Goal: Task Accomplishment & Management: Use online tool/utility

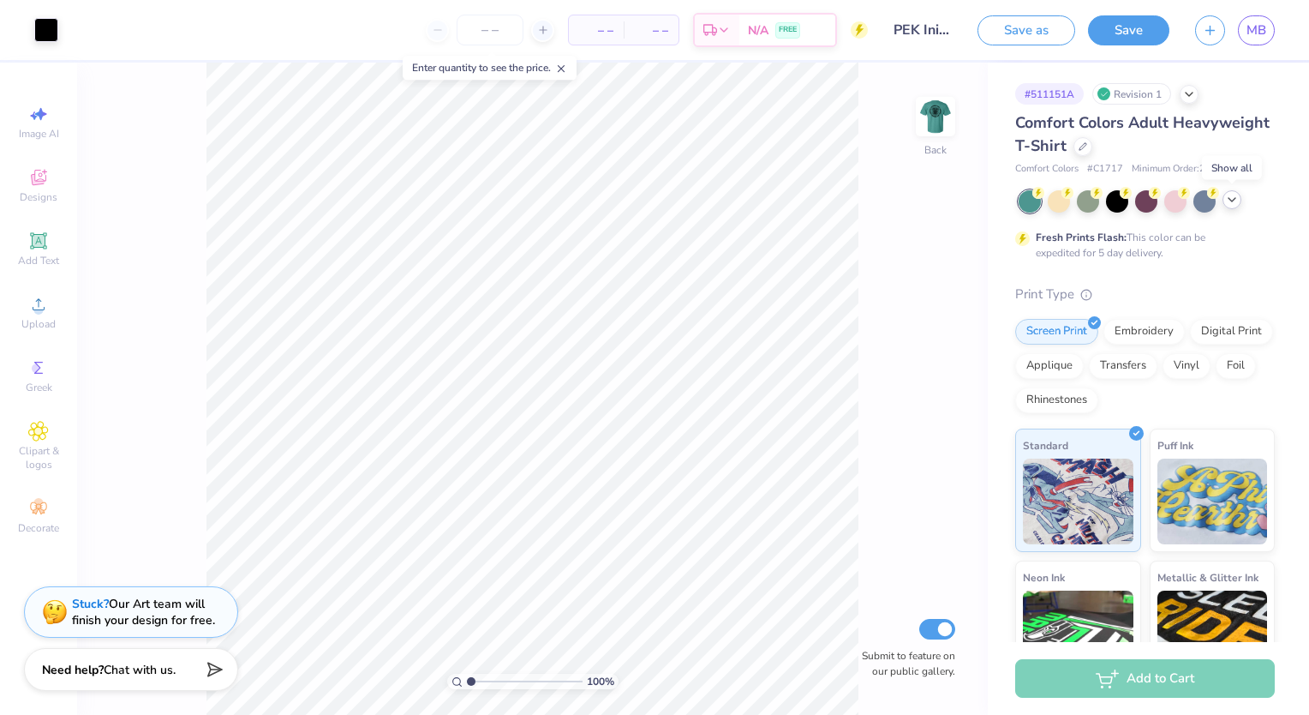
click at [1232, 203] on icon at bounding box center [1232, 200] width 14 height 14
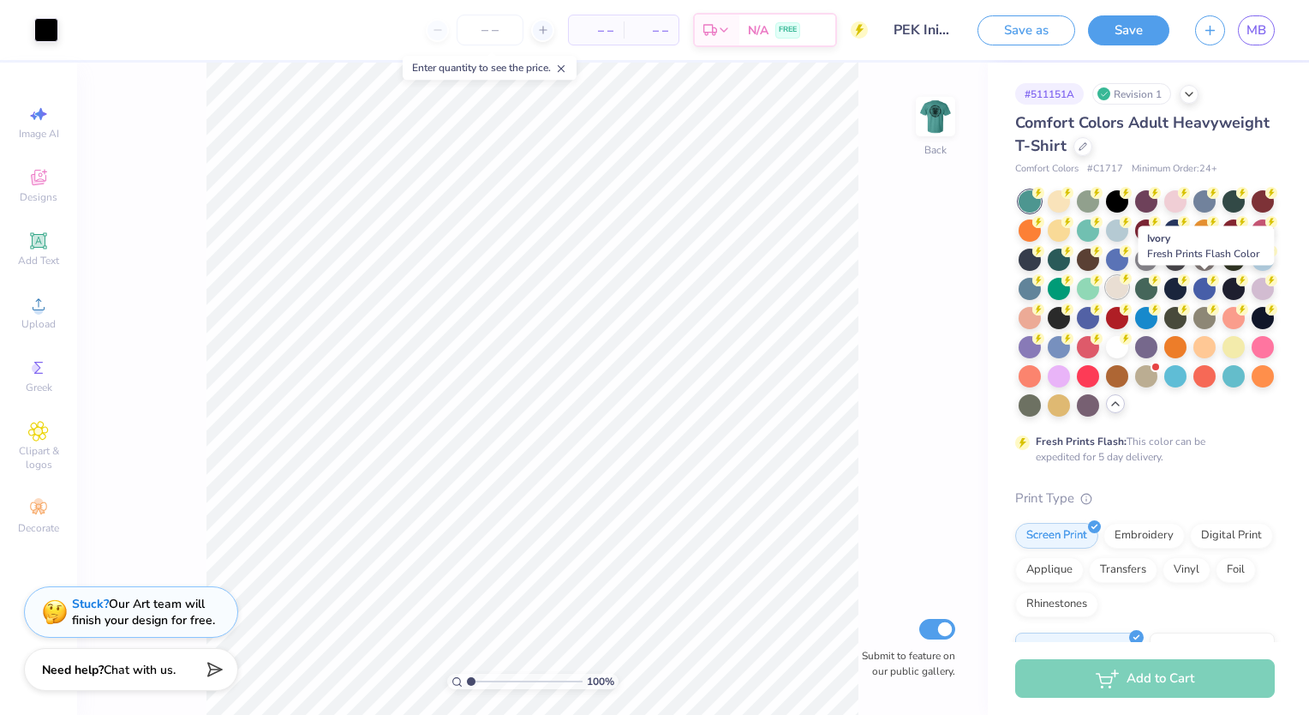
click at [1129, 291] on div at bounding box center [1117, 287] width 22 height 22
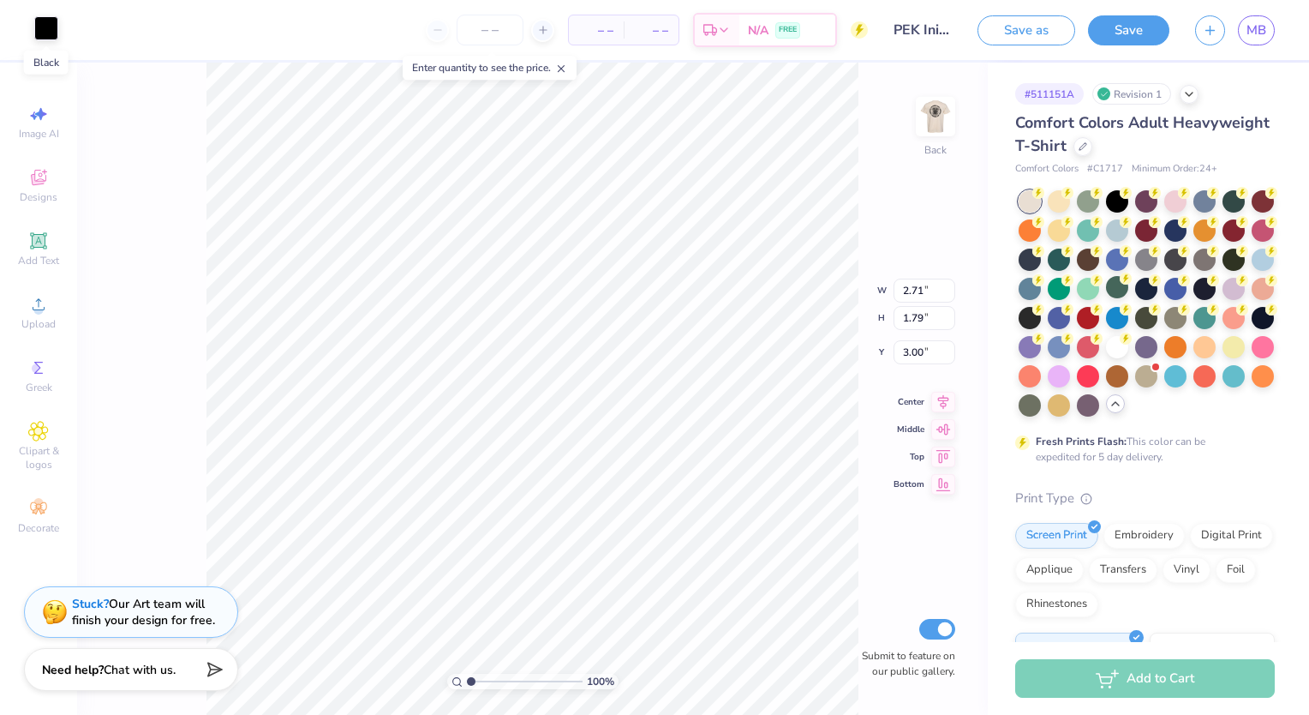
click at [48, 26] on div at bounding box center [46, 28] width 24 height 24
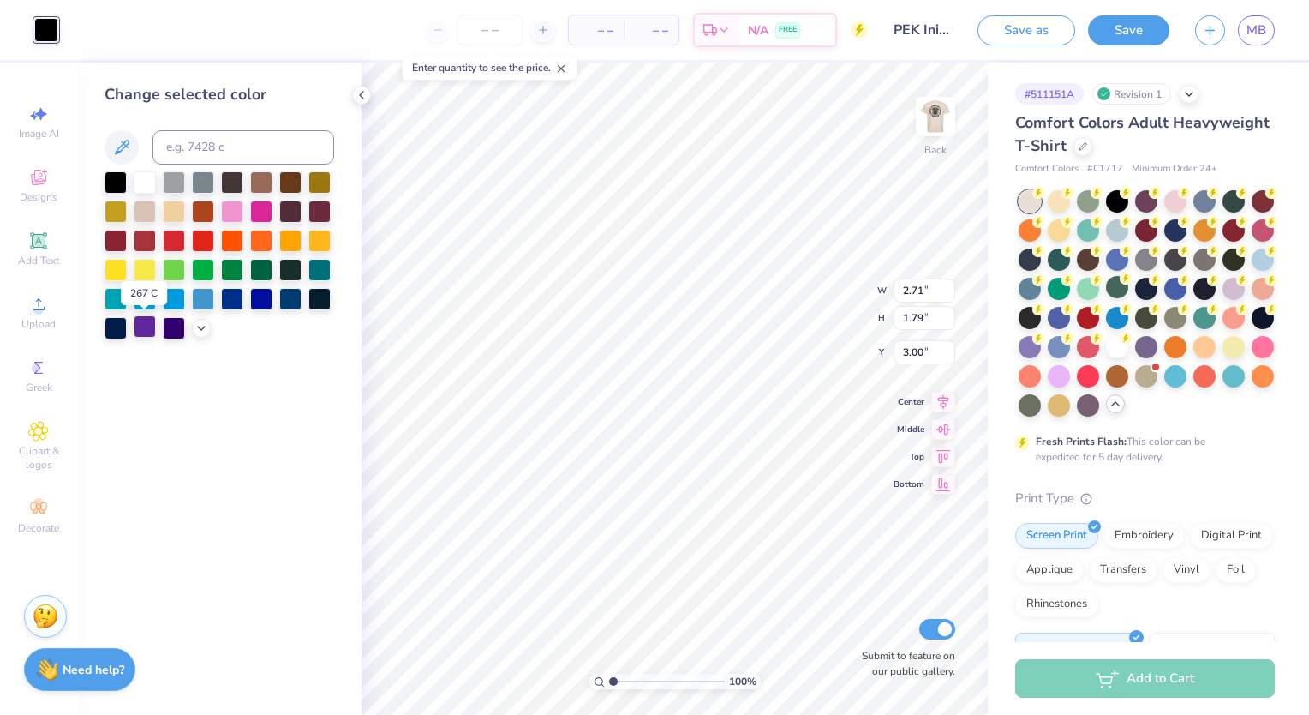
click at [149, 330] on div at bounding box center [145, 326] width 22 height 22
click at [203, 332] on icon at bounding box center [202, 327] width 14 height 14
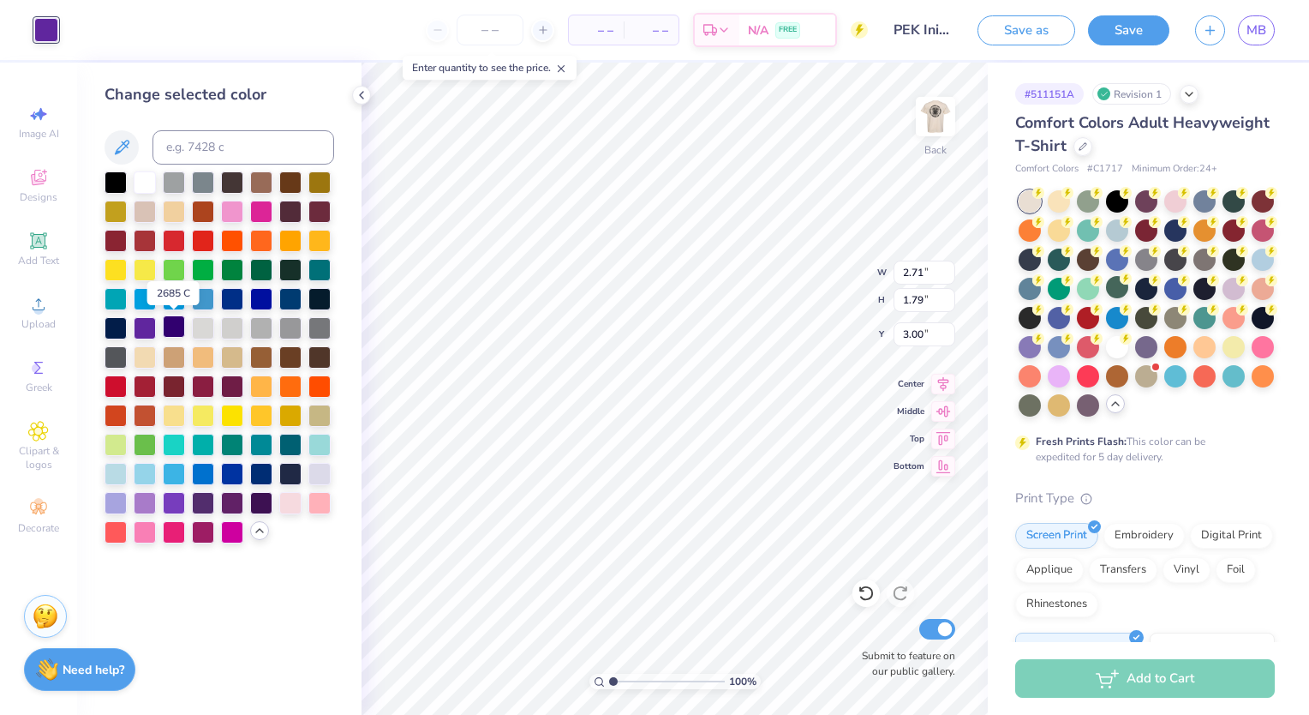
click at [171, 334] on div at bounding box center [174, 326] width 22 height 22
click at [170, 509] on div at bounding box center [174, 501] width 22 height 22
click at [140, 324] on div at bounding box center [145, 326] width 22 height 22
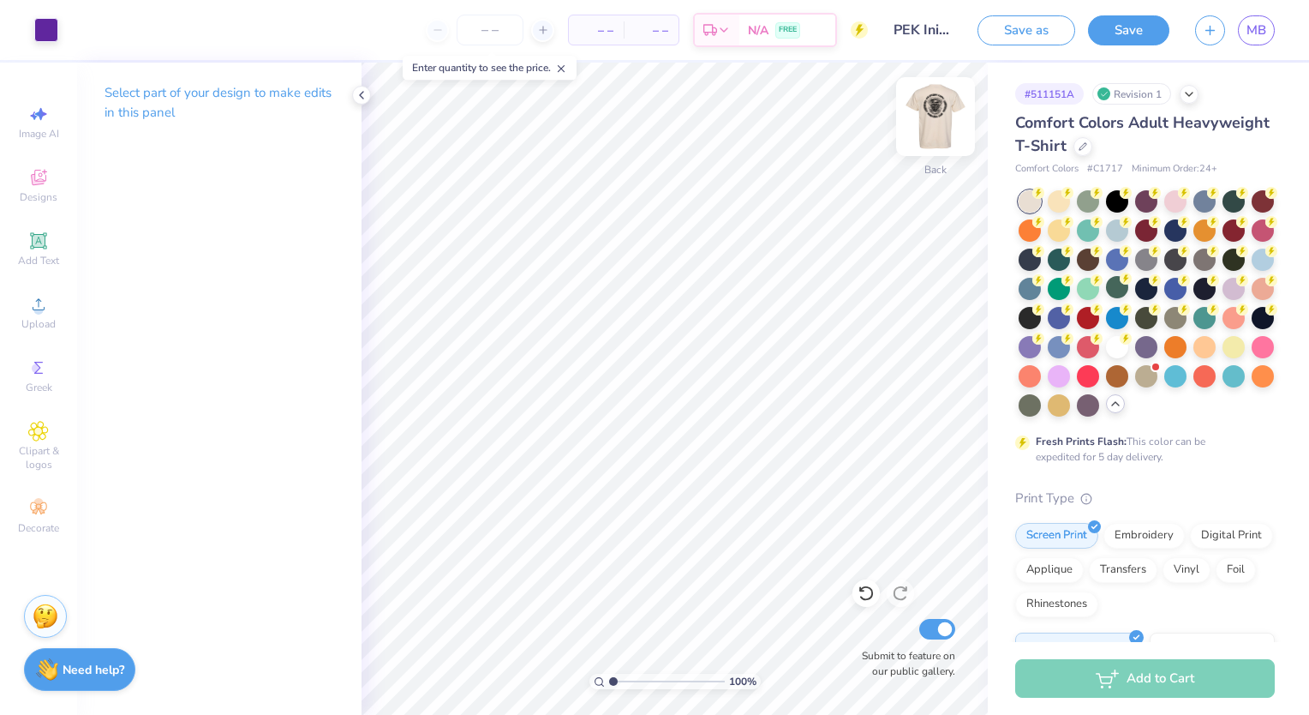
click at [935, 138] on img at bounding box center [936, 116] width 69 height 69
click at [47, 33] on div at bounding box center [46, 28] width 24 height 24
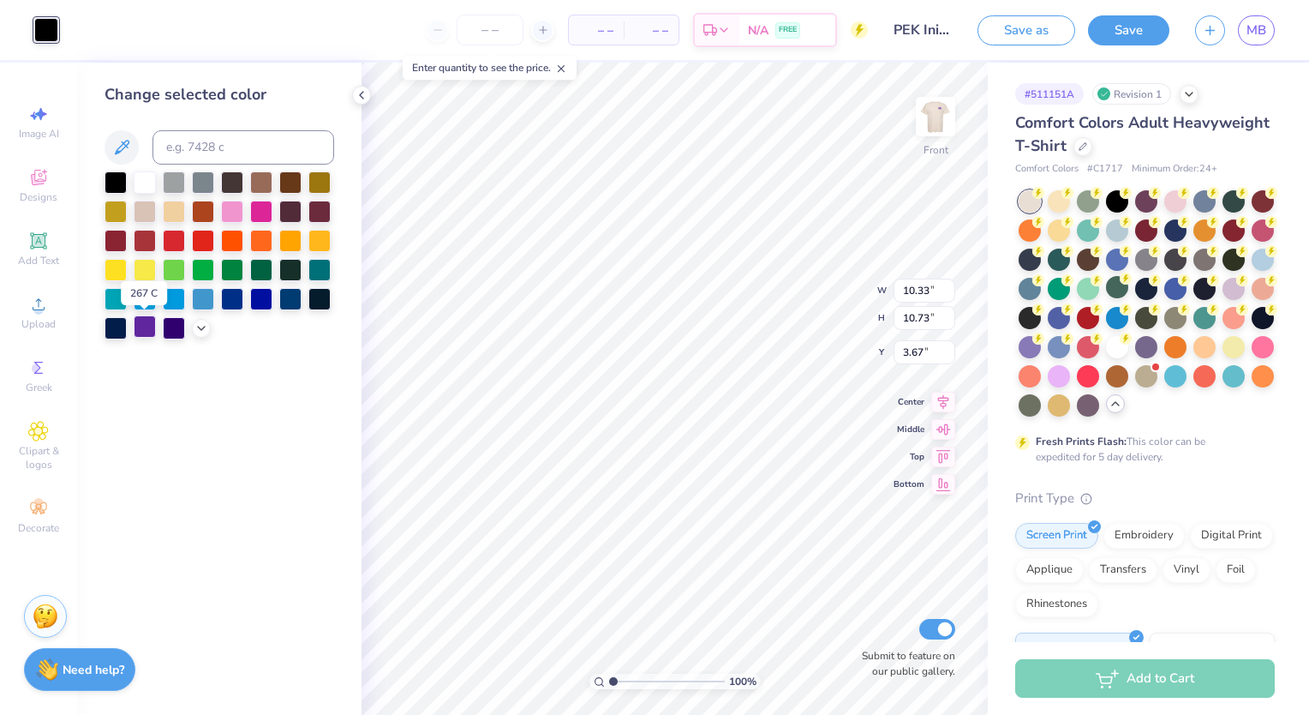
click at [147, 328] on div at bounding box center [145, 326] width 22 height 22
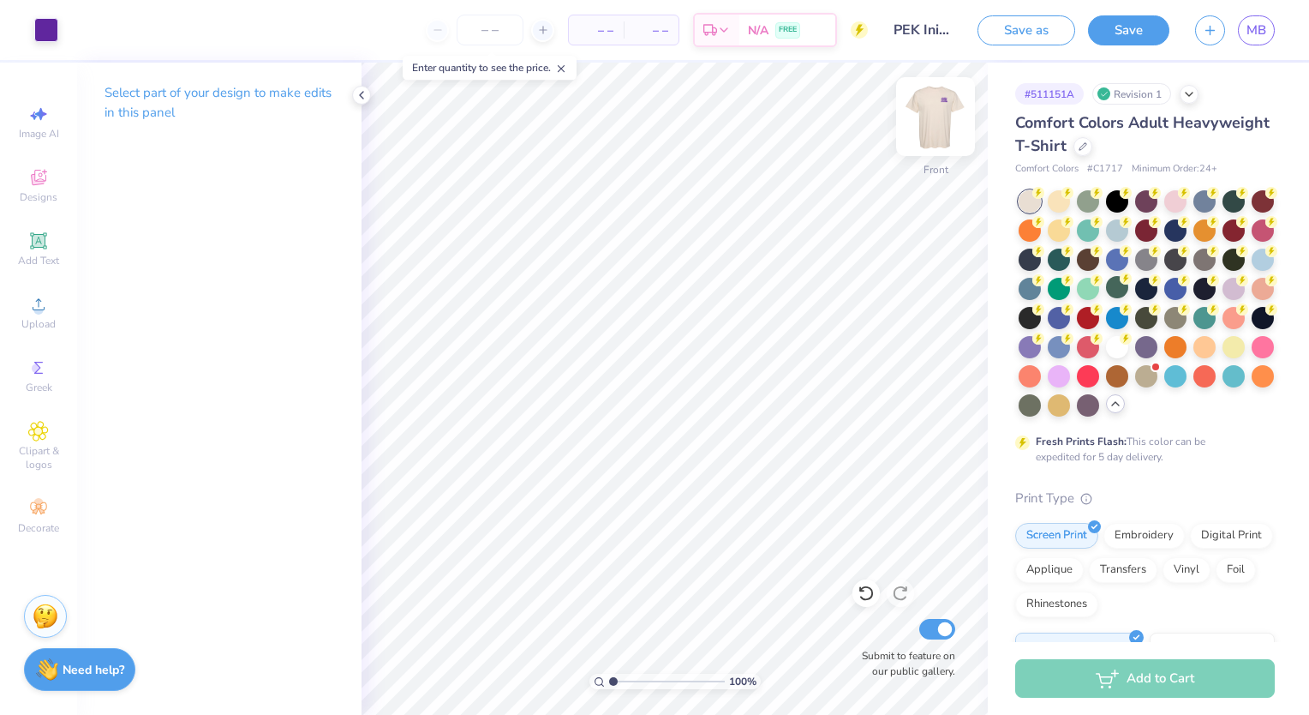
click at [930, 111] on img at bounding box center [936, 116] width 69 height 69
click at [1102, 20] on button "Save" at bounding box center [1128, 28] width 81 height 30
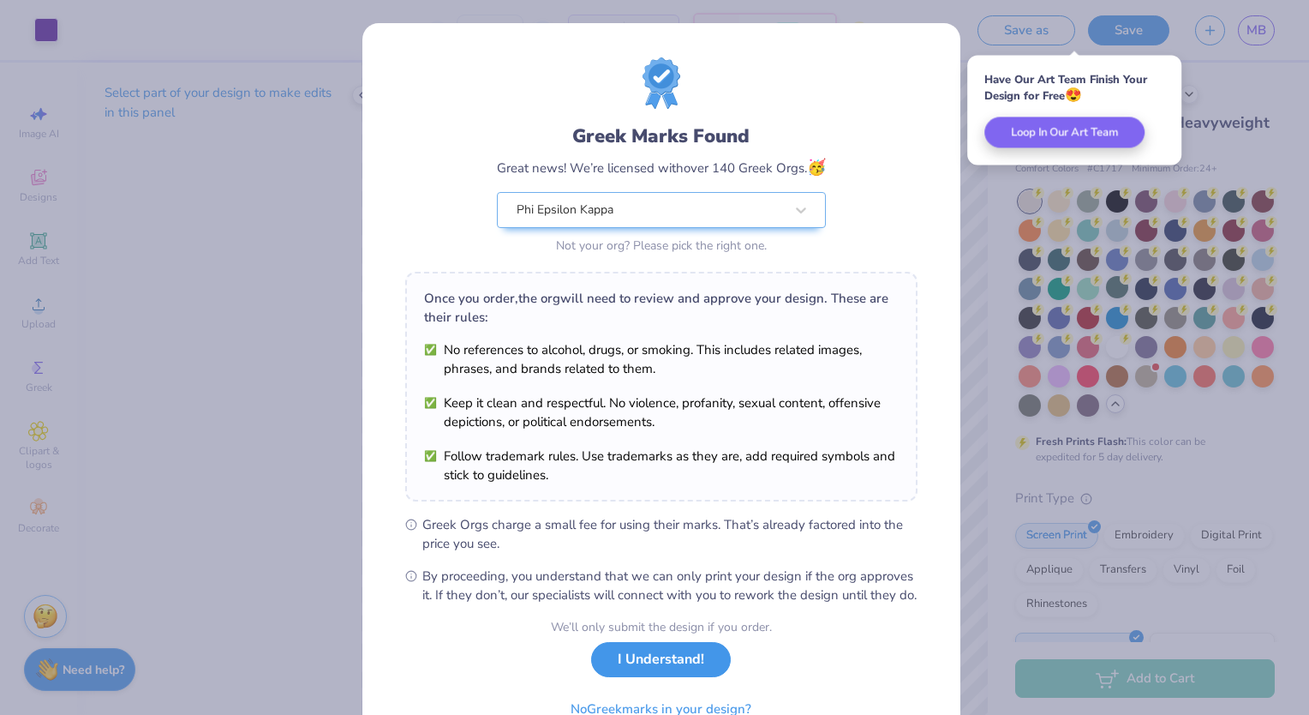
click at [674, 677] on button "I Understand!" at bounding box center [661, 659] width 140 height 35
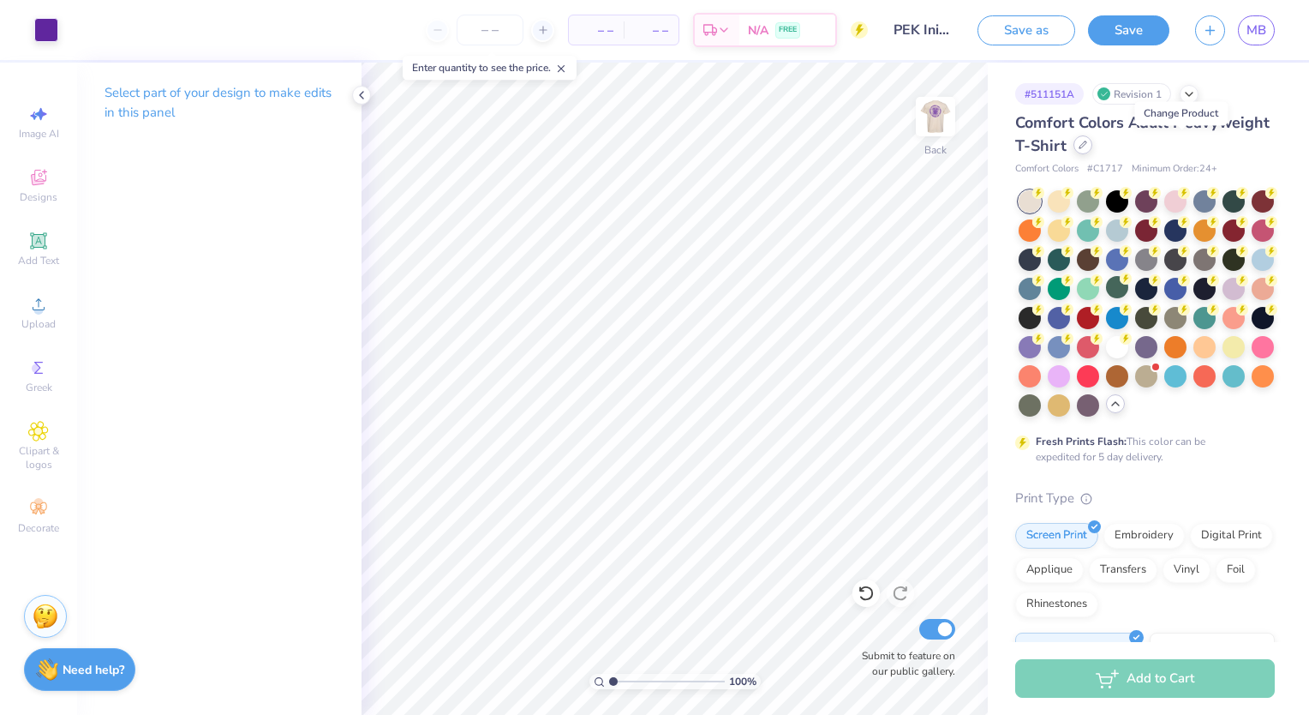
click at [1087, 147] on icon at bounding box center [1083, 145] width 9 height 9
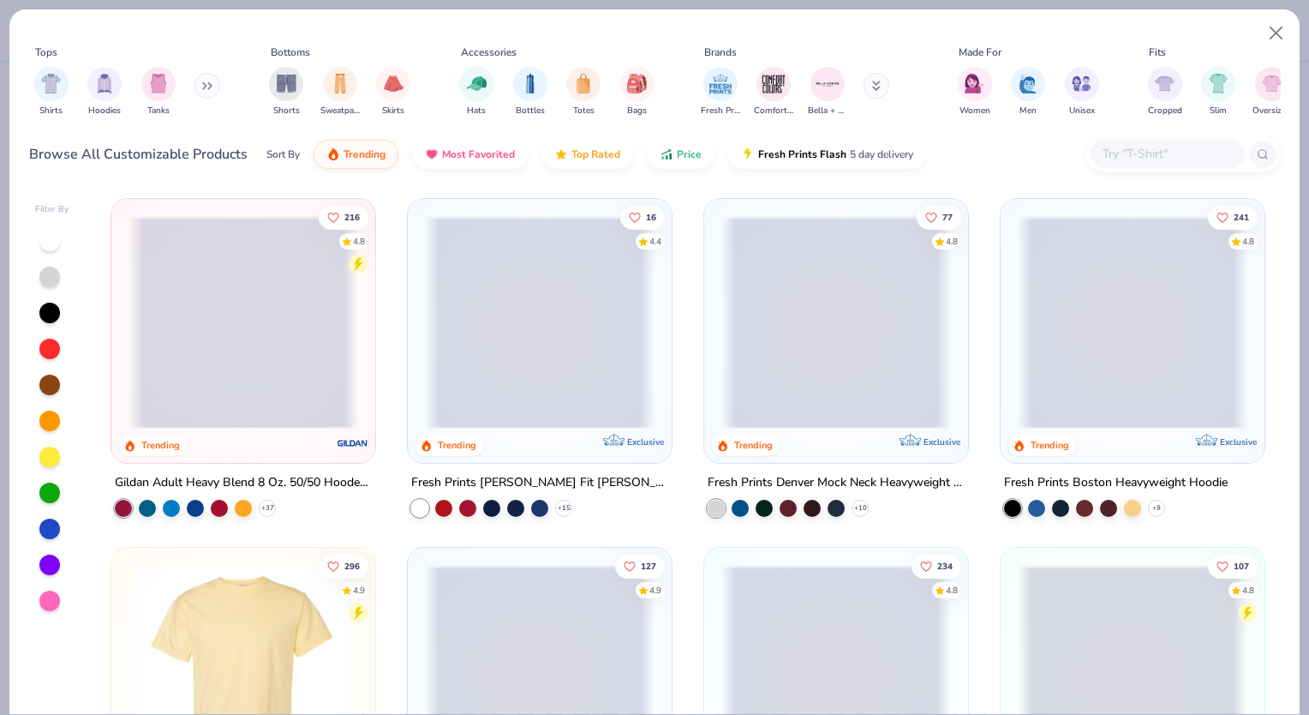
click at [256, 300] on span at bounding box center [244, 322] width 230 height 213
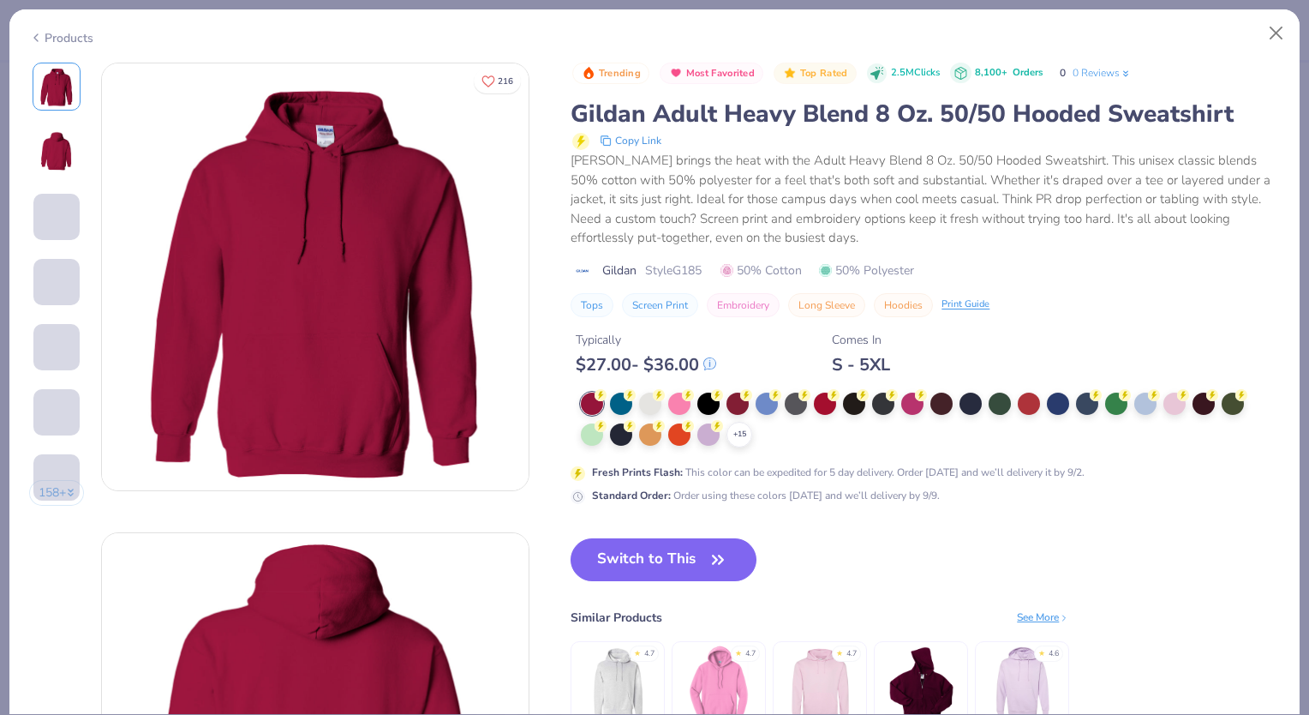
click at [56, 39] on div "Products" at bounding box center [61, 38] width 64 height 18
click at [39, 38] on icon at bounding box center [36, 37] width 14 height 21
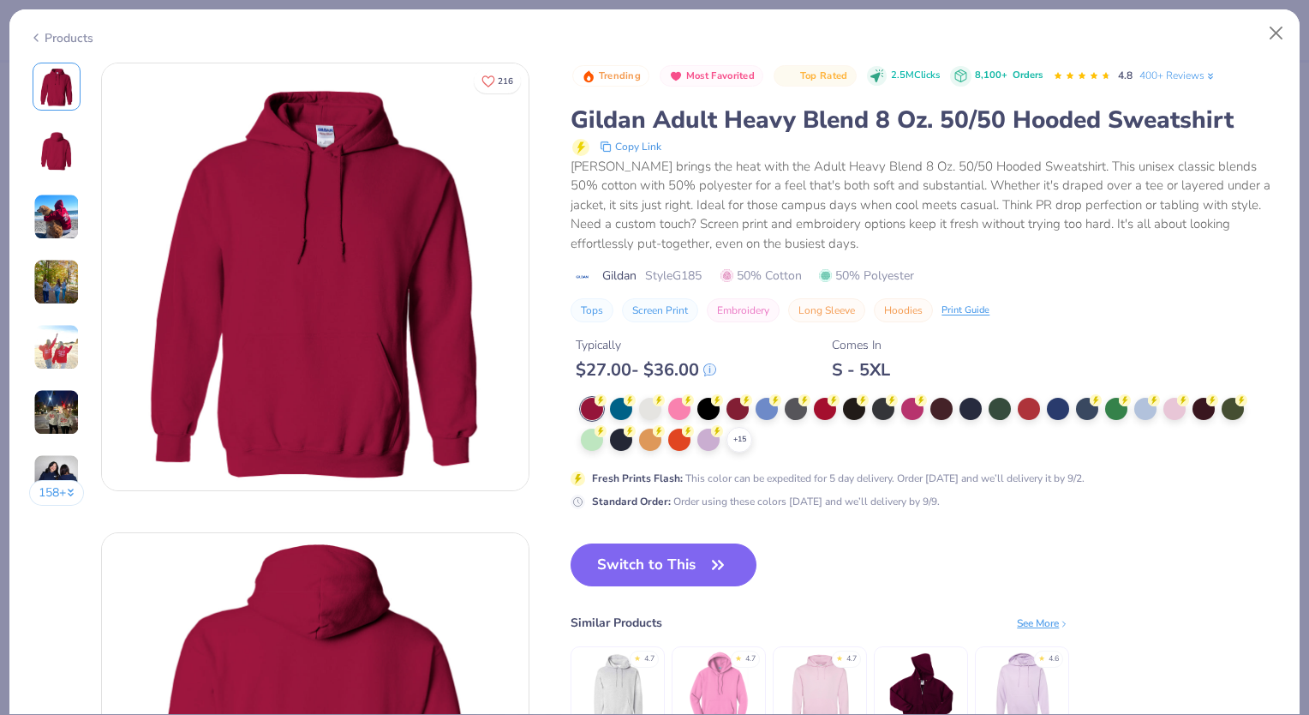
click at [42, 42] on div "Products" at bounding box center [61, 38] width 64 height 18
click at [45, 36] on div "Products" at bounding box center [61, 38] width 64 height 18
click at [75, 41] on div "Products" at bounding box center [61, 38] width 64 height 18
click at [73, 37] on div "Products" at bounding box center [61, 38] width 64 height 18
click at [1276, 26] on button "Close" at bounding box center [1277, 33] width 33 height 33
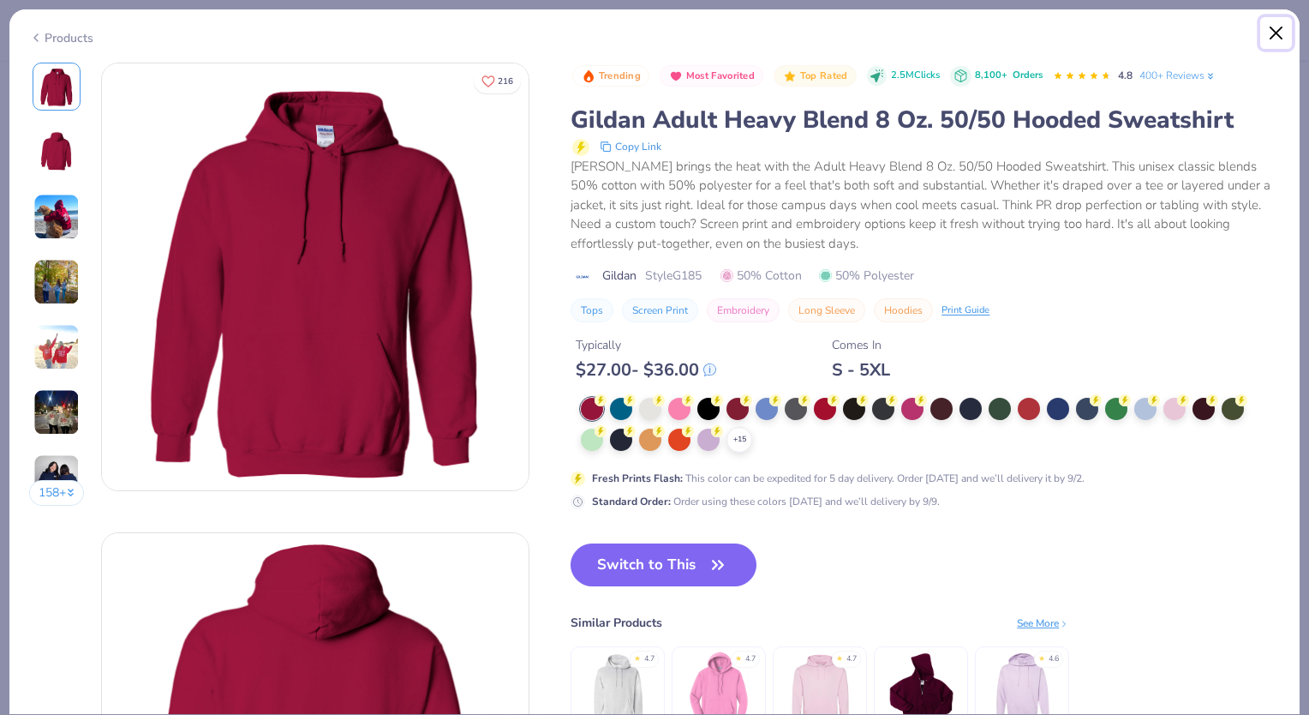
click at [1281, 35] on button "Close" at bounding box center [1277, 33] width 33 height 33
click at [1274, 34] on button "Close" at bounding box center [1277, 33] width 33 height 33
click at [1271, 31] on button "Close" at bounding box center [1277, 33] width 33 height 33
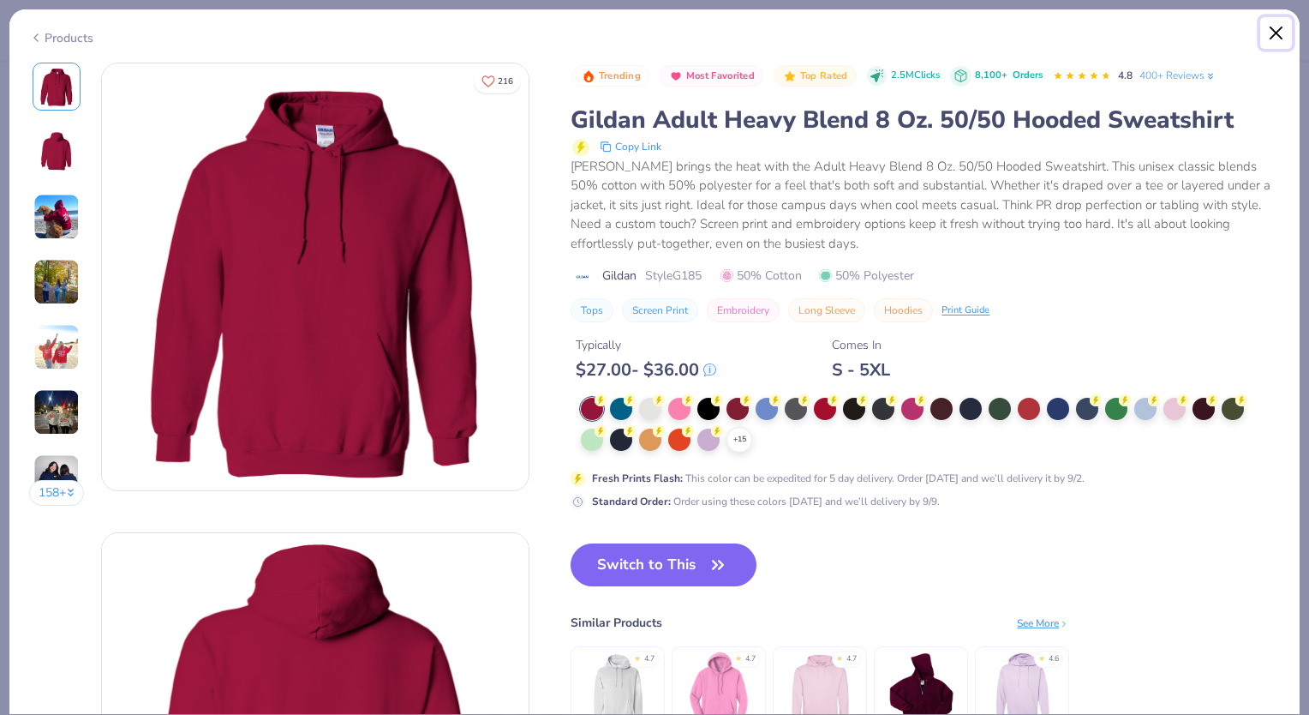
click at [1271, 31] on button "Close" at bounding box center [1277, 33] width 33 height 33
click at [52, 30] on div "Products" at bounding box center [61, 38] width 64 height 18
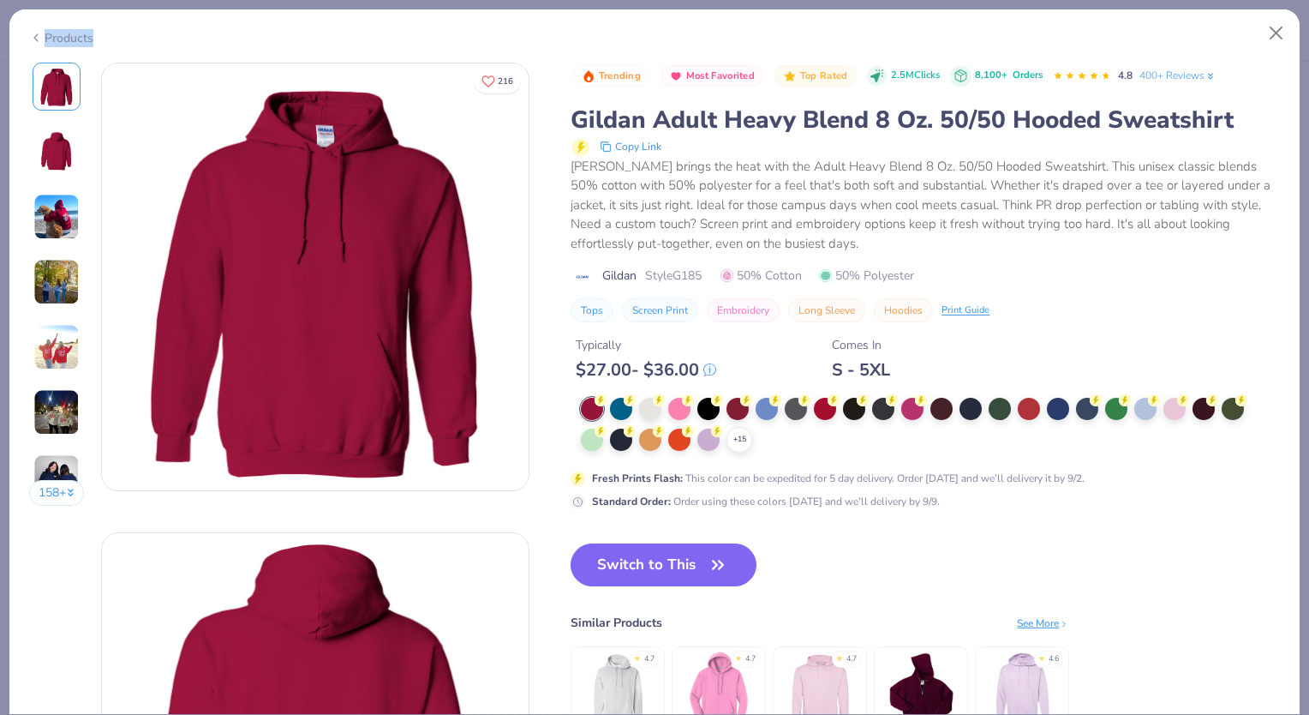
click at [52, 30] on div "Products" at bounding box center [61, 38] width 64 height 18
drag, startPoint x: 52, startPoint y: 30, endPoint x: 38, endPoint y: 36, distance: 15.8
click at [38, 36] on icon at bounding box center [36, 37] width 14 height 21
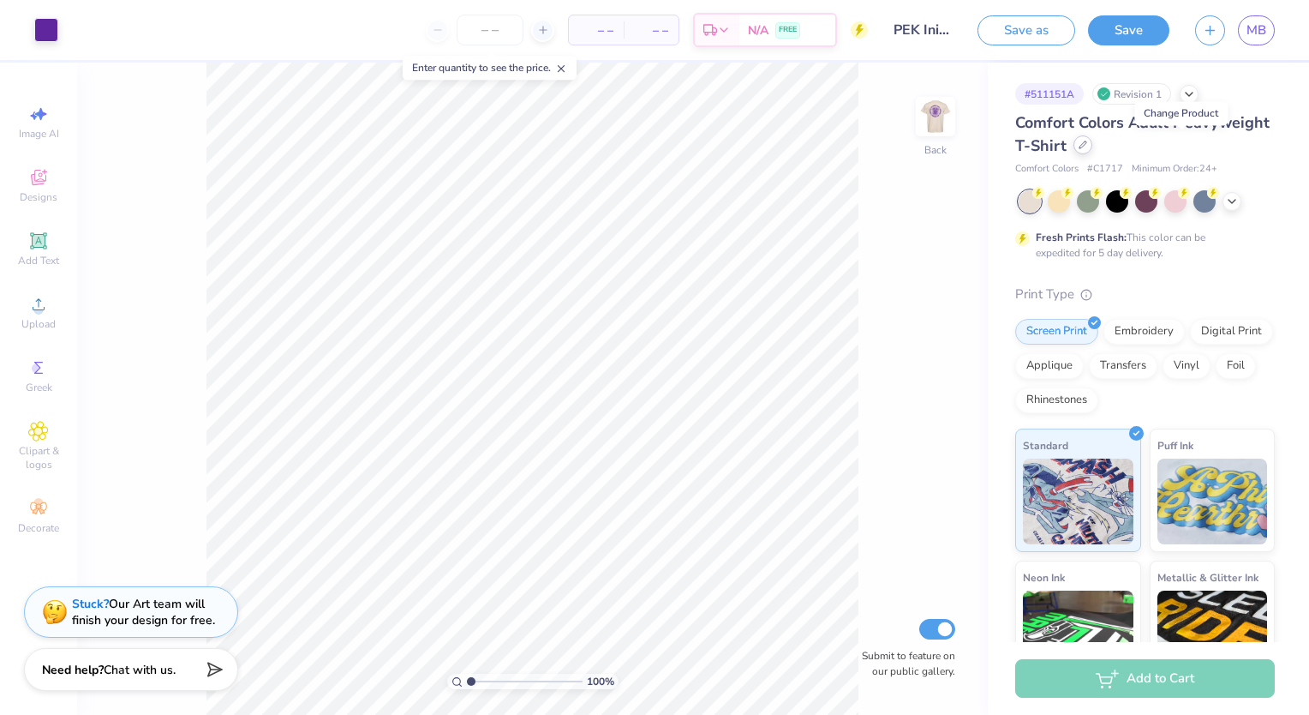
click at [1093, 146] on div at bounding box center [1083, 144] width 19 height 19
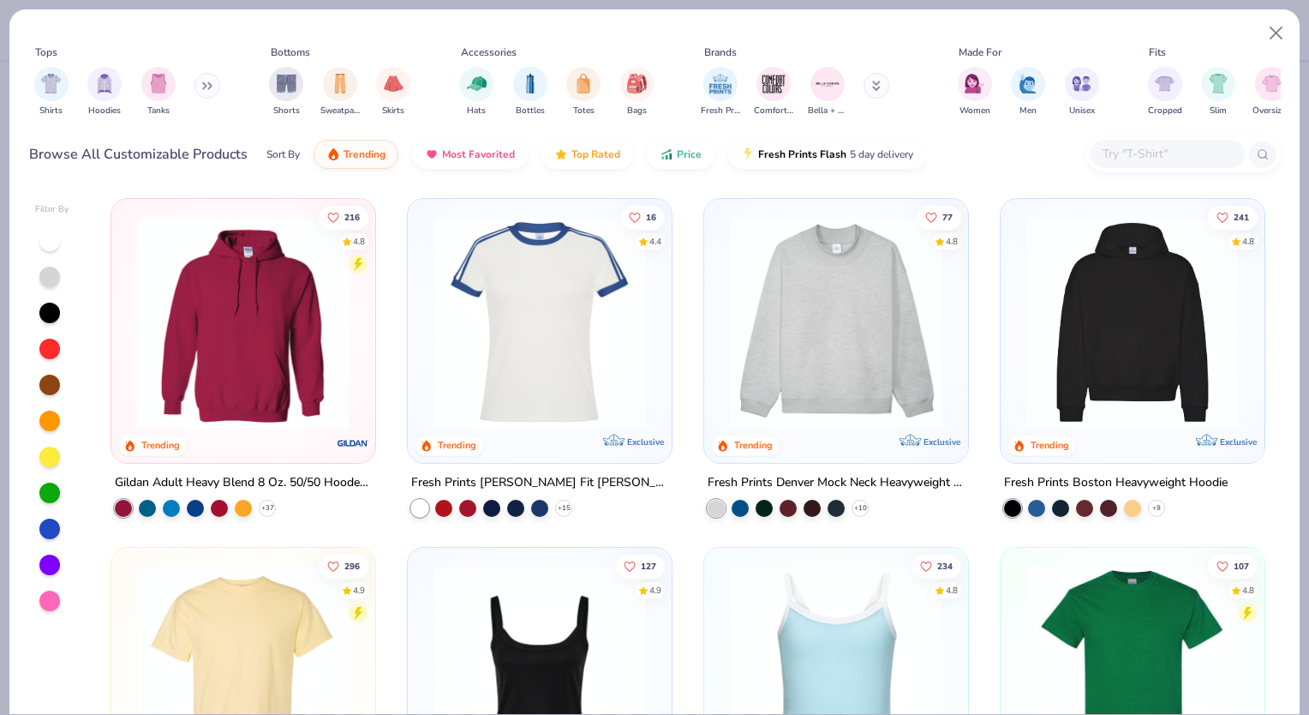
click at [884, 86] on button at bounding box center [877, 86] width 26 height 26
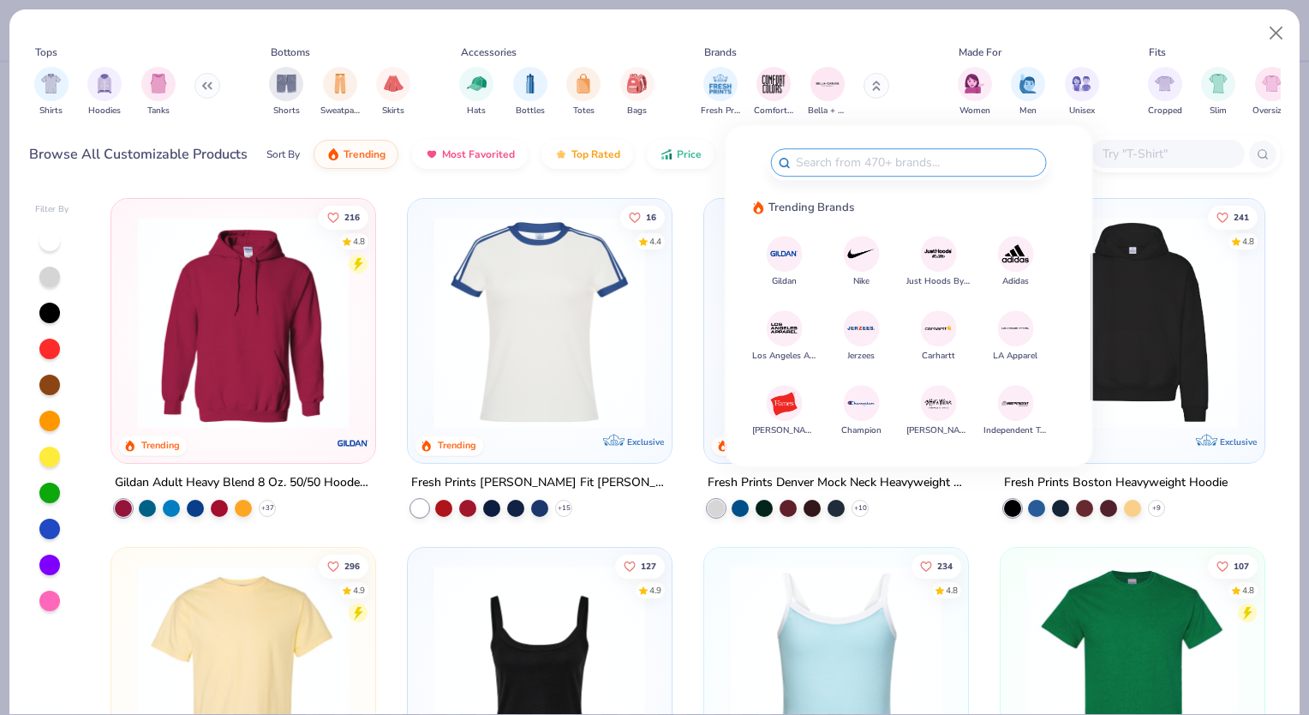
click at [895, 180] on div "Brands Trending Brands Gildan Nike Just Hoods By AWDis Adidas Los Angeles Appar…" at bounding box center [909, 299] width 314 height 307
click at [887, 171] on input "text" at bounding box center [916, 163] width 245 height 20
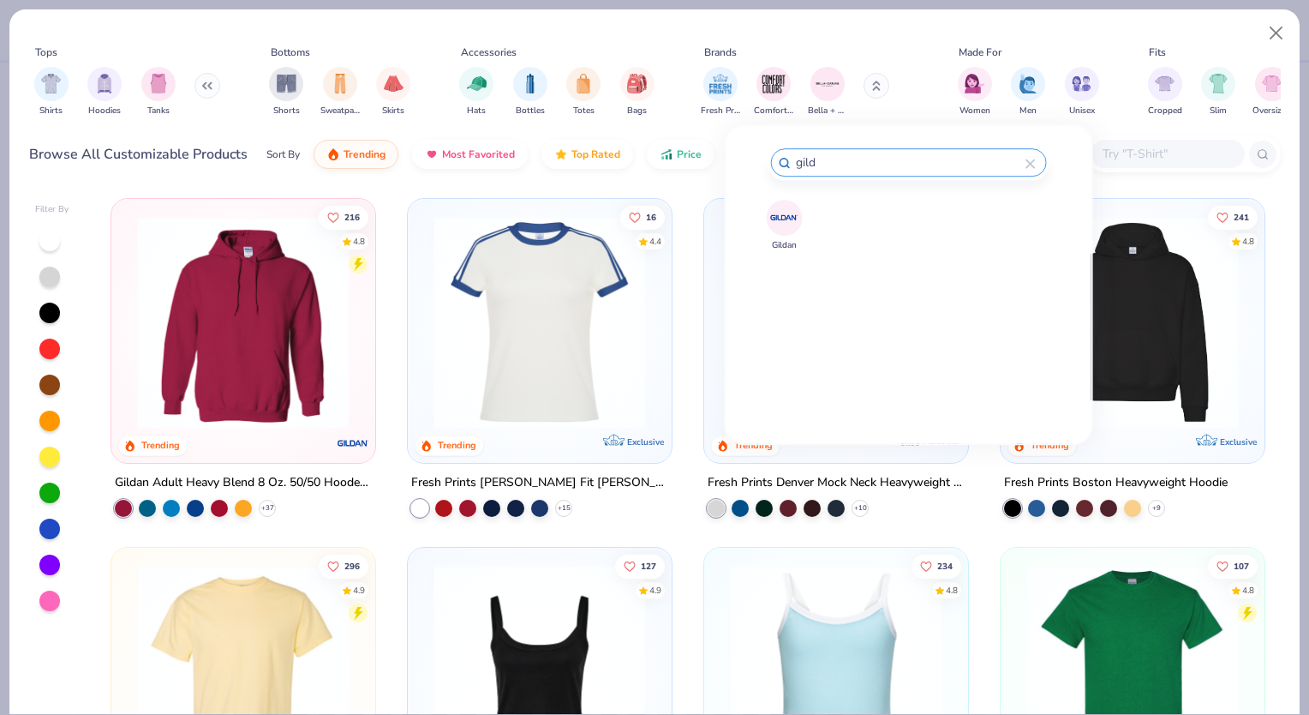
type input "gild"
click at [775, 219] on img at bounding box center [785, 217] width 30 height 30
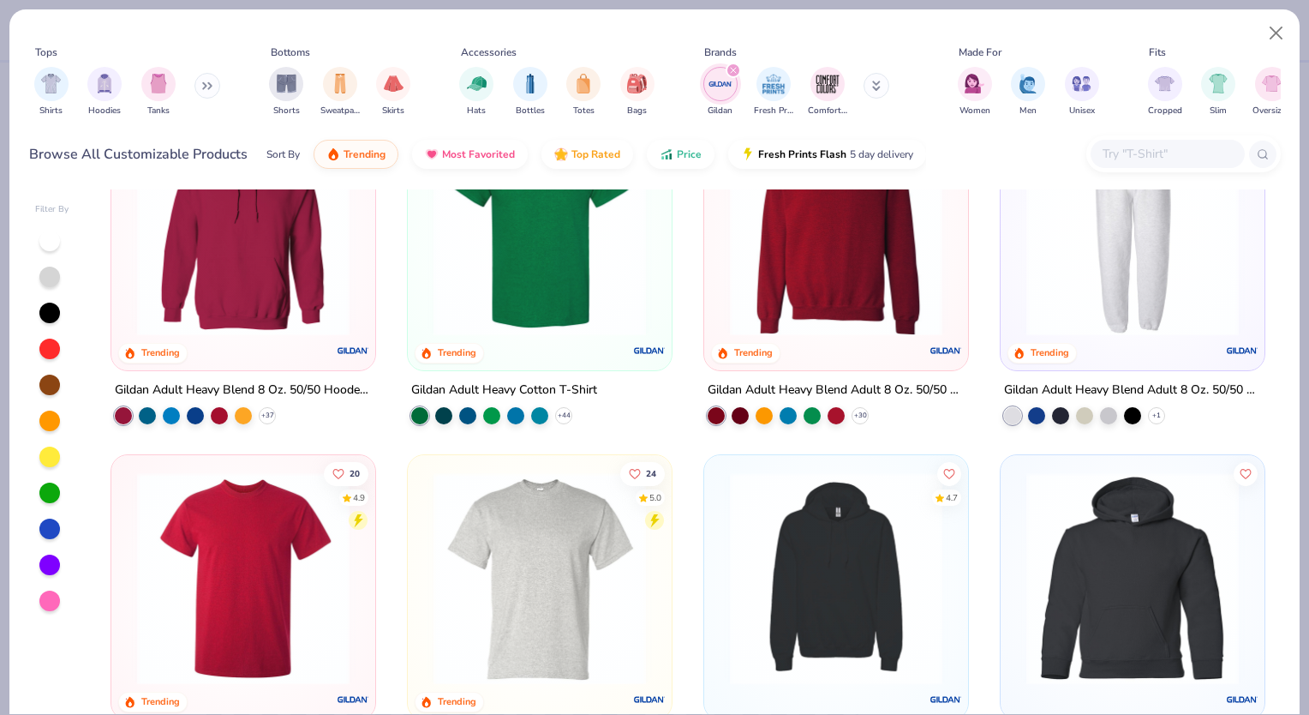
scroll to position [60, 0]
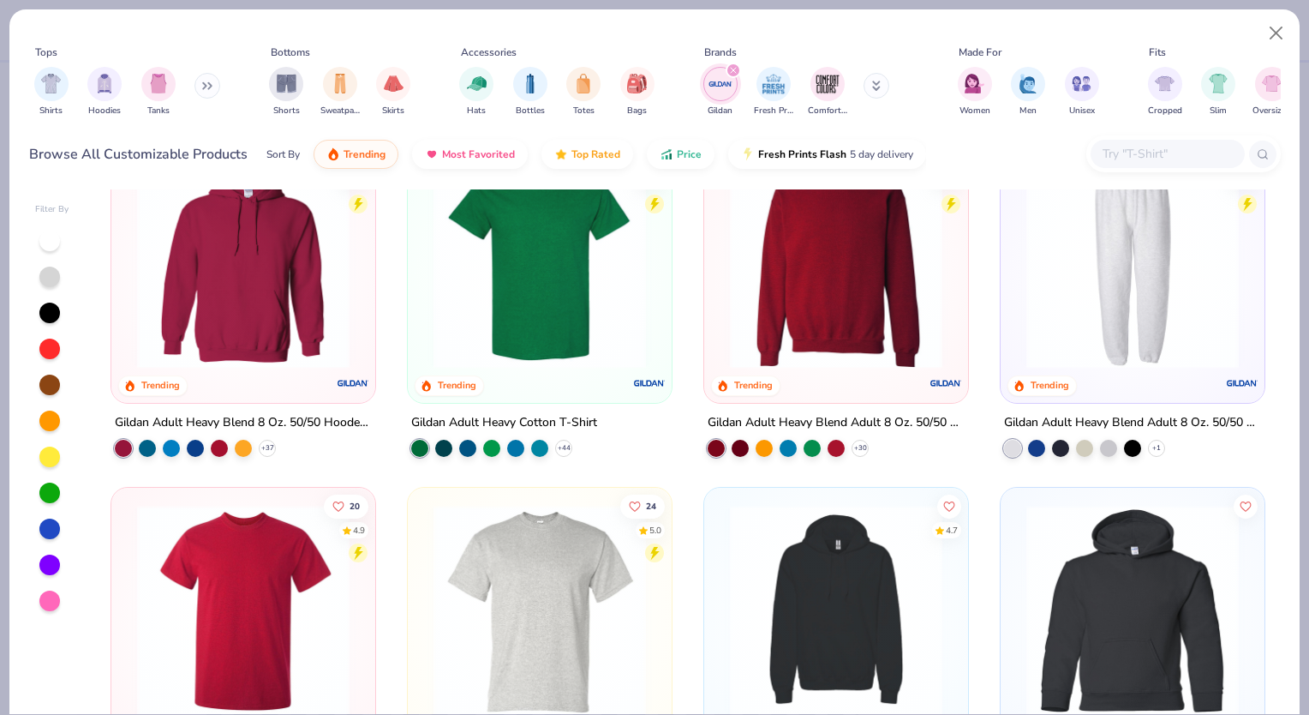
click at [582, 345] on img at bounding box center [540, 262] width 230 height 213
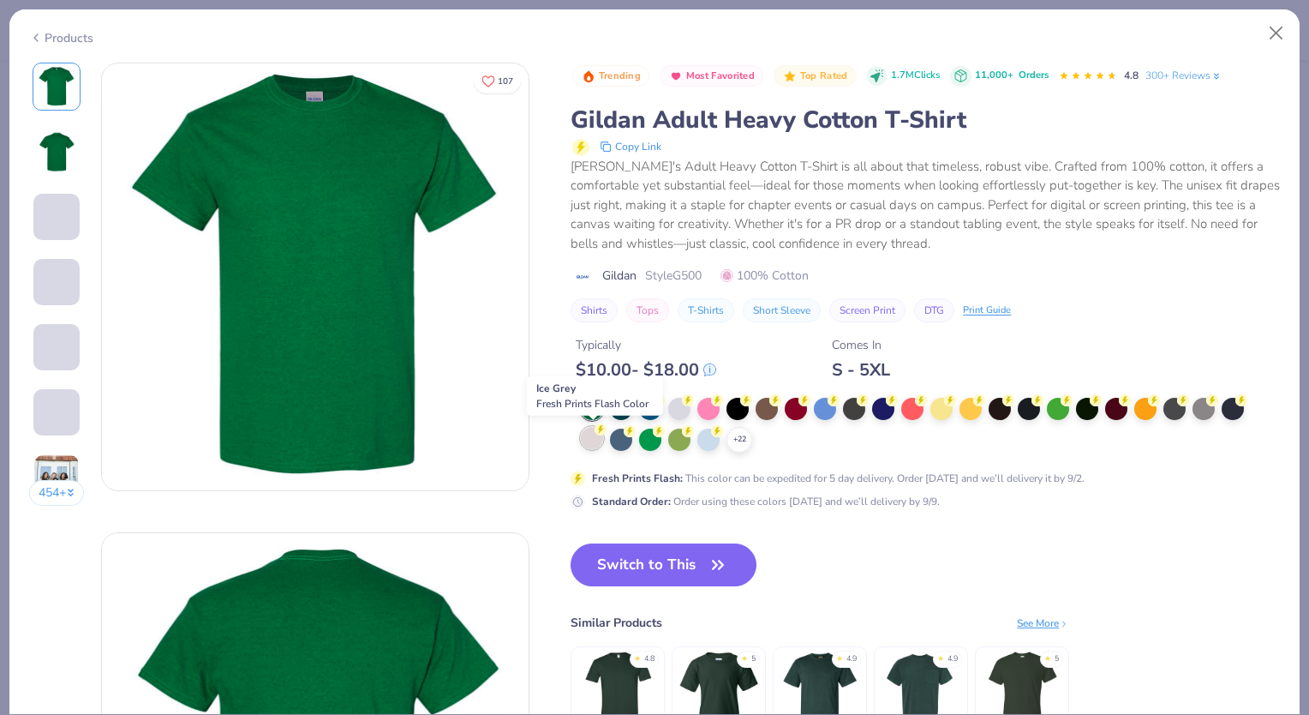
click at [587, 437] on div at bounding box center [592, 438] width 22 height 22
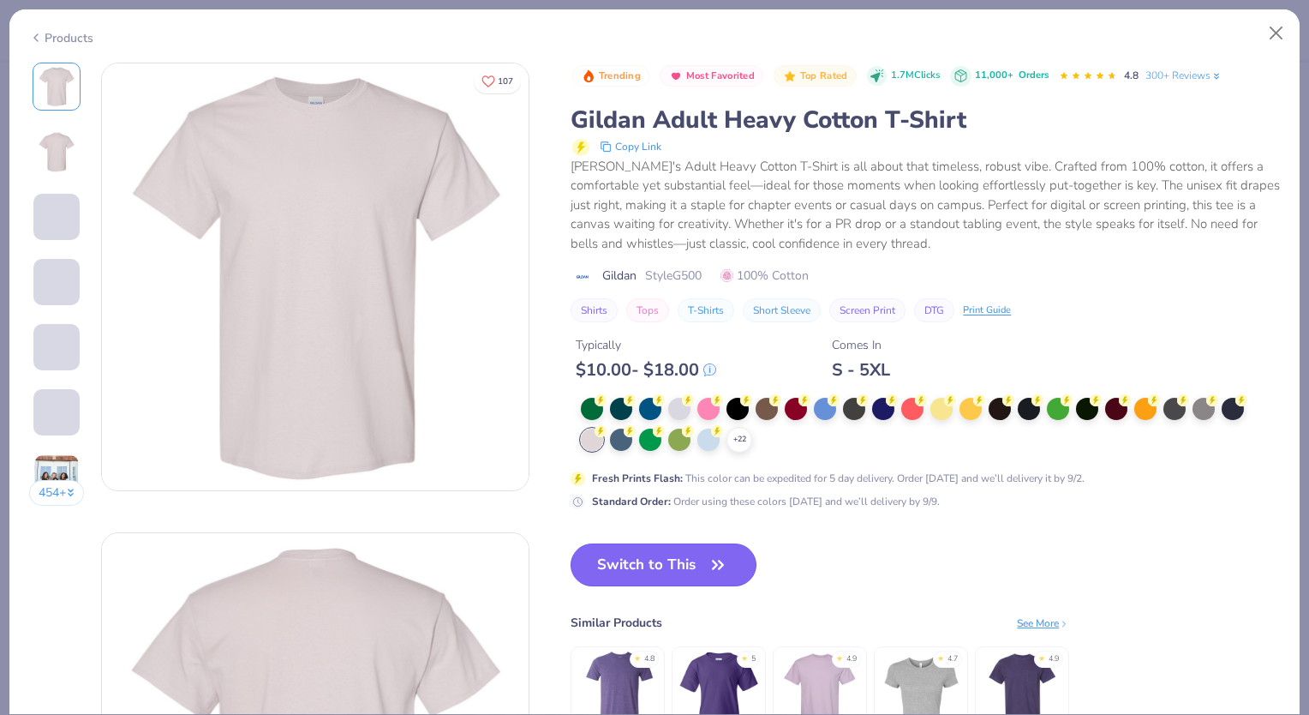
click at [709, 560] on icon "button" at bounding box center [718, 565] width 24 height 24
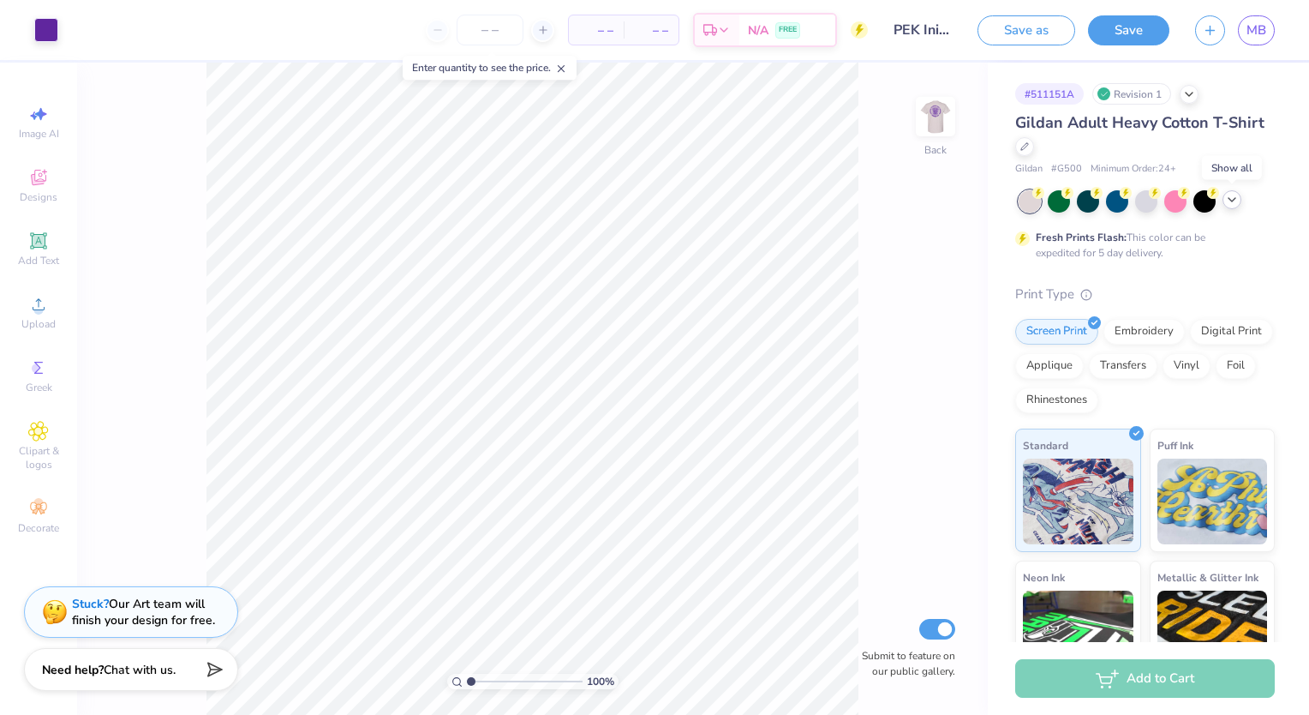
click at [1230, 200] on icon at bounding box center [1232, 200] width 14 height 14
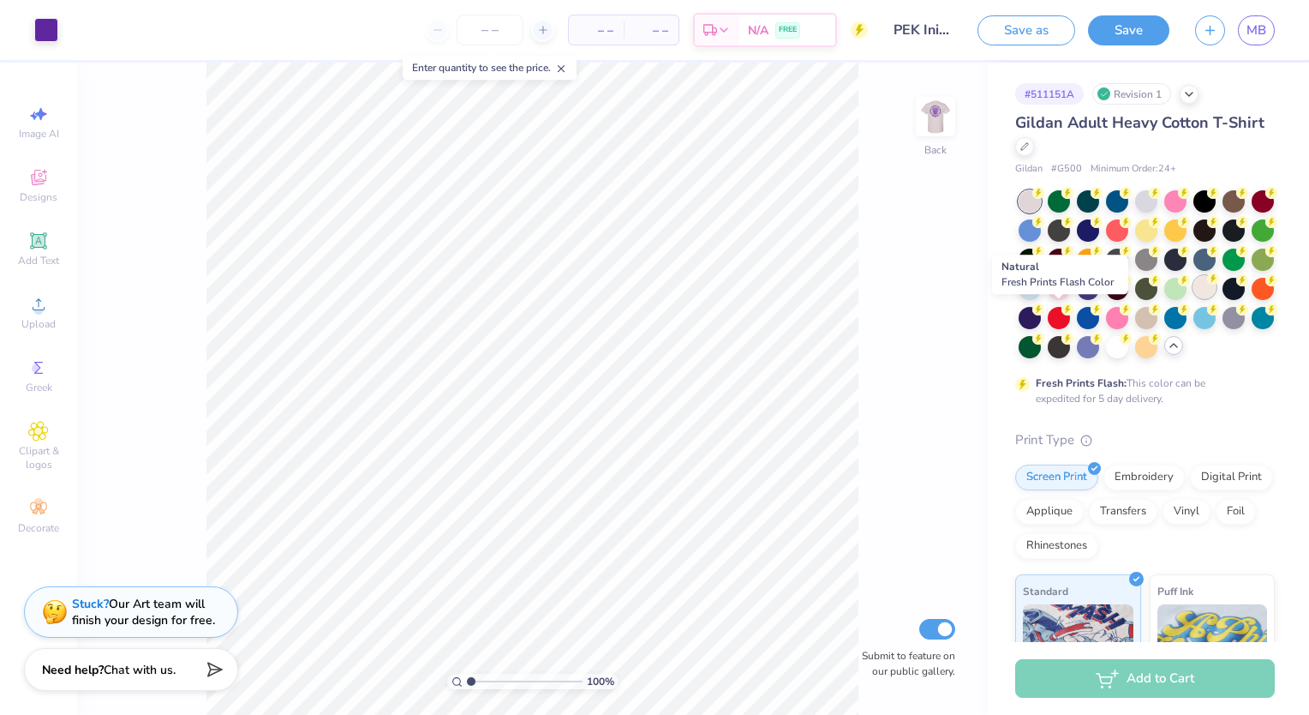
click at [1194, 298] on div at bounding box center [1205, 287] width 22 height 22
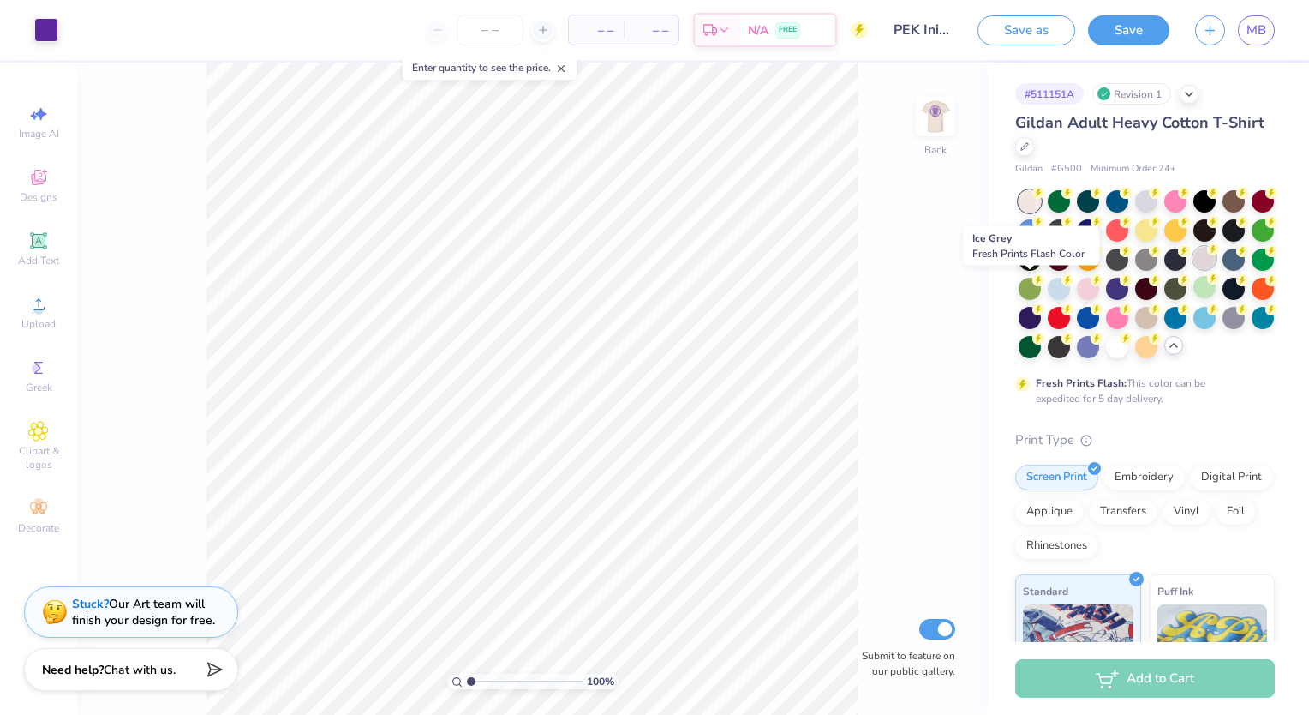
click at [1207, 255] on icon at bounding box center [1213, 249] width 12 height 12
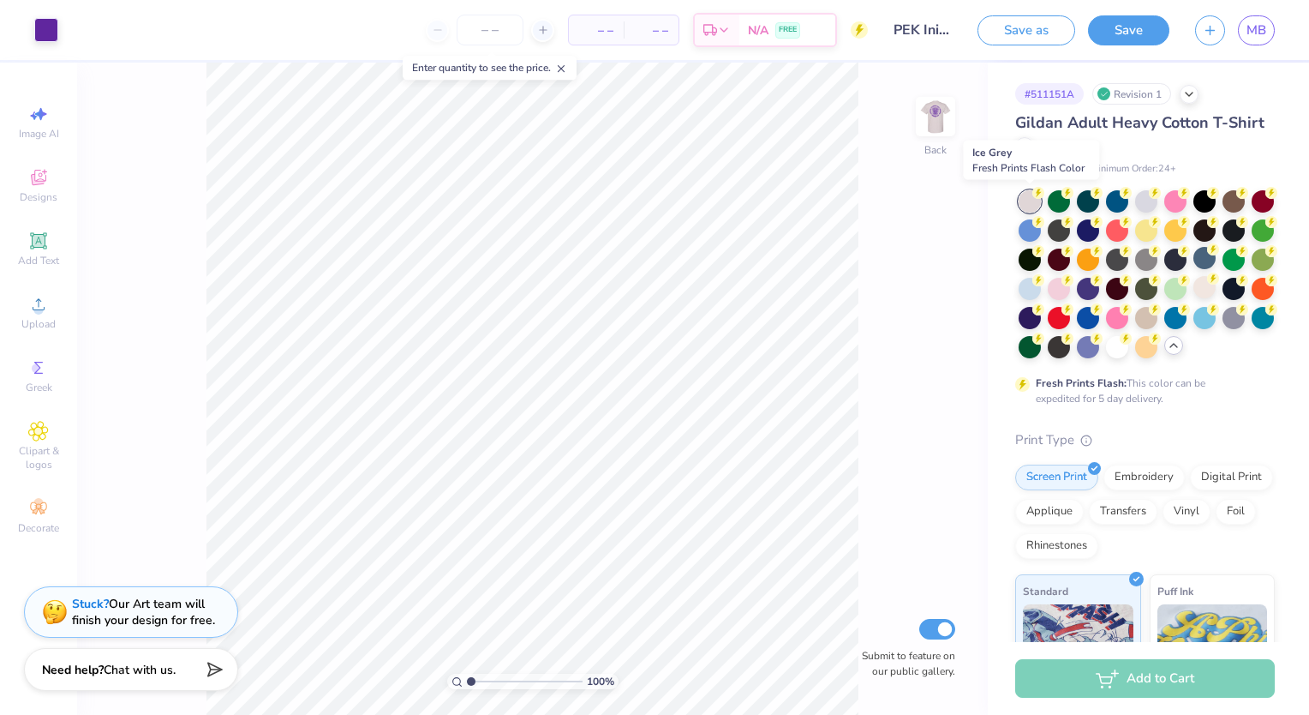
click at [1028, 195] on div at bounding box center [1030, 201] width 22 height 22
click at [1194, 298] on div at bounding box center [1205, 287] width 22 height 22
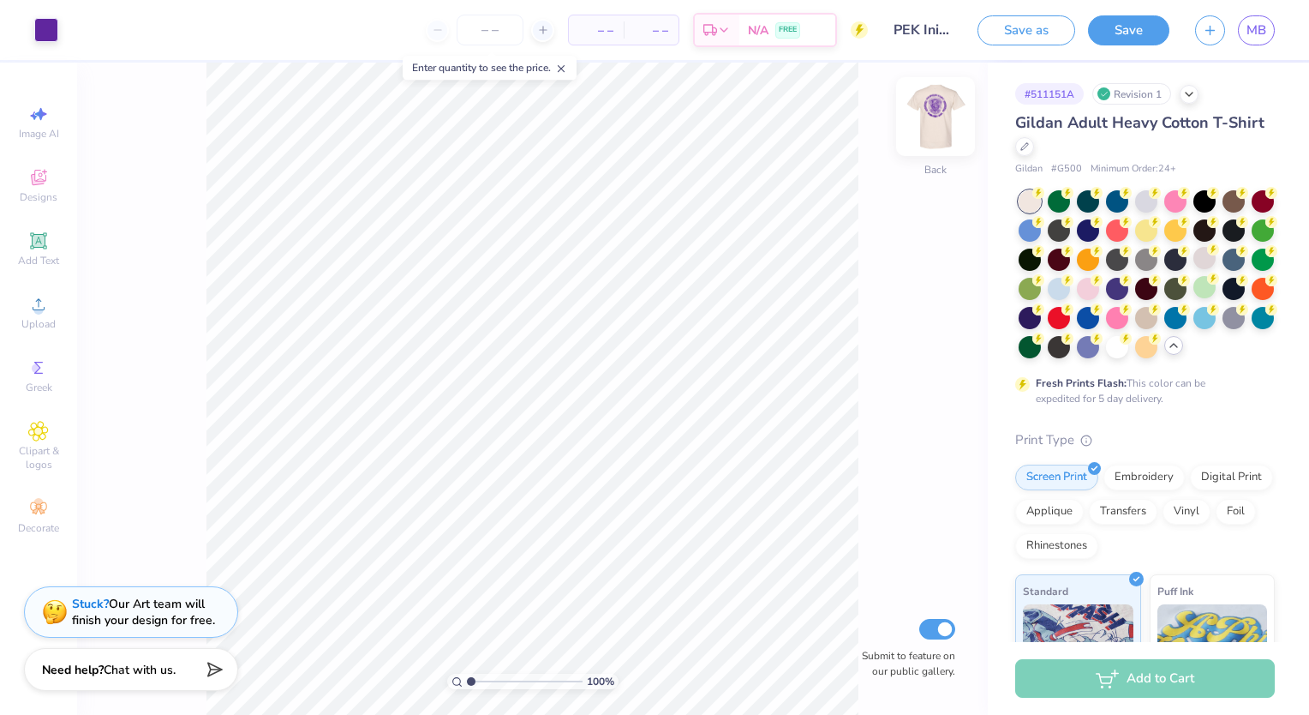
drag, startPoint x: 962, startPoint y: 109, endPoint x: 949, endPoint y: 111, distance: 14.0
click at [949, 111] on div "100 % Back Submit to feature on our public gallery." at bounding box center [532, 389] width 911 height 652
click at [949, 111] on img at bounding box center [936, 116] width 69 height 69
click at [946, 114] on img at bounding box center [936, 116] width 69 height 69
click at [946, 114] on img at bounding box center [936, 116] width 34 height 34
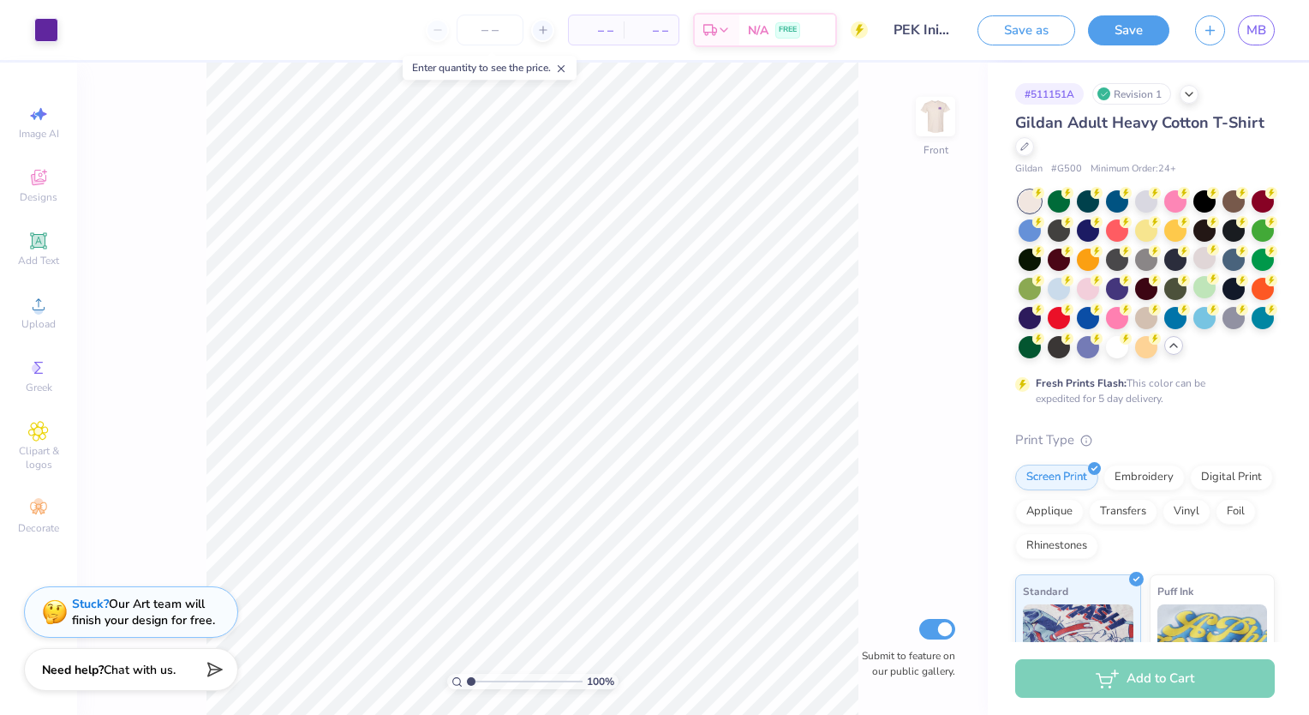
click at [946, 114] on img at bounding box center [936, 116] width 34 height 34
